Goal: Task Accomplishment & Management: Manage account settings

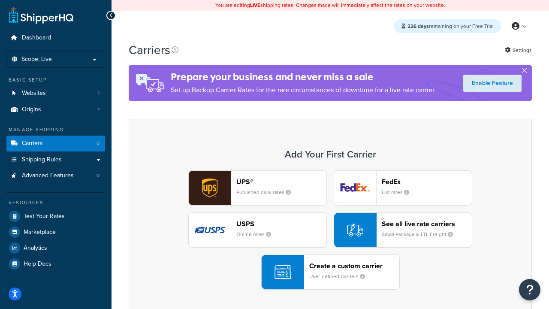
click at [330, 230] on div "UPS® Published daily rates FedEx List rates USPS Online rates See all live rate…" at bounding box center [330, 229] width 385 height 119
click at [427, 181] on header "FedEx" at bounding box center [427, 182] width 90 height 8
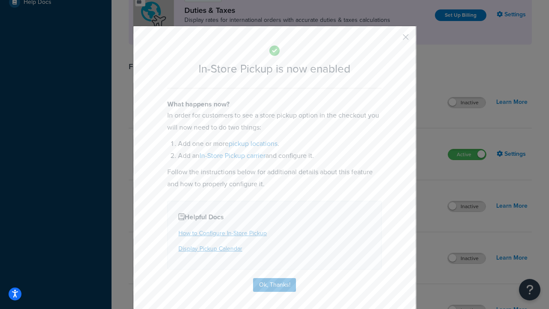
click at [393, 40] on button "button" at bounding box center [393, 40] width 2 height 2
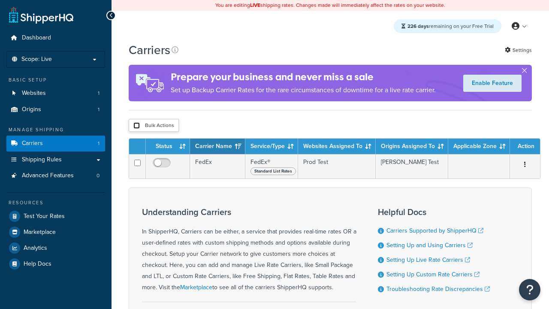
click at [136, 127] on input "checkbox" at bounding box center [136, 125] width 6 height 6
checkbox input "true"
click at [0, 0] on button "Delete" at bounding box center [0, 0] width 0 height 0
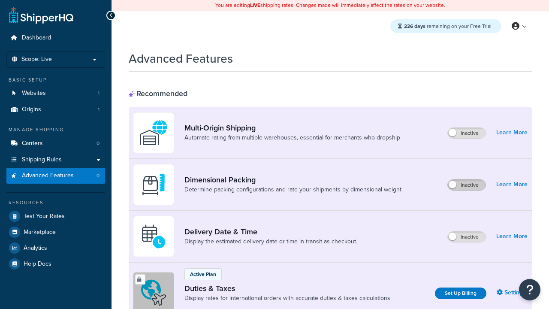
click at [467, 185] on label "Inactive" at bounding box center [467, 185] width 38 height 10
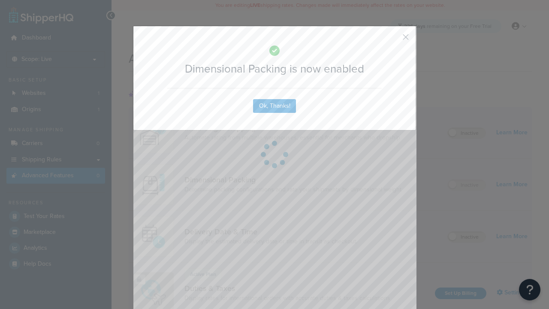
click at [393, 39] on button "button" at bounding box center [393, 40] width 2 height 2
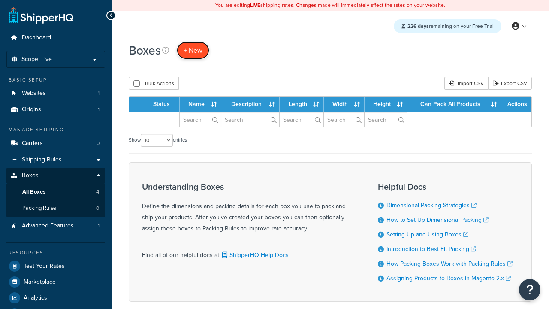
click at [193, 50] on span "+ New" at bounding box center [193, 50] width 19 height 10
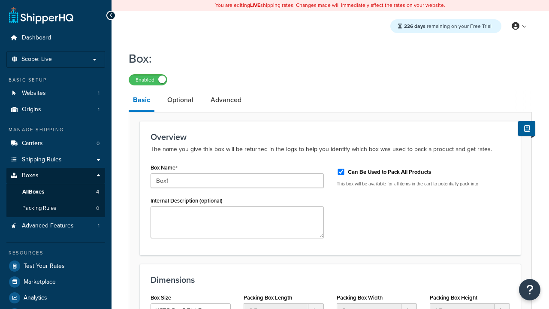
select select "usps_small"
type input "Box1"
